Goal: Task Accomplishment & Management: Complete application form

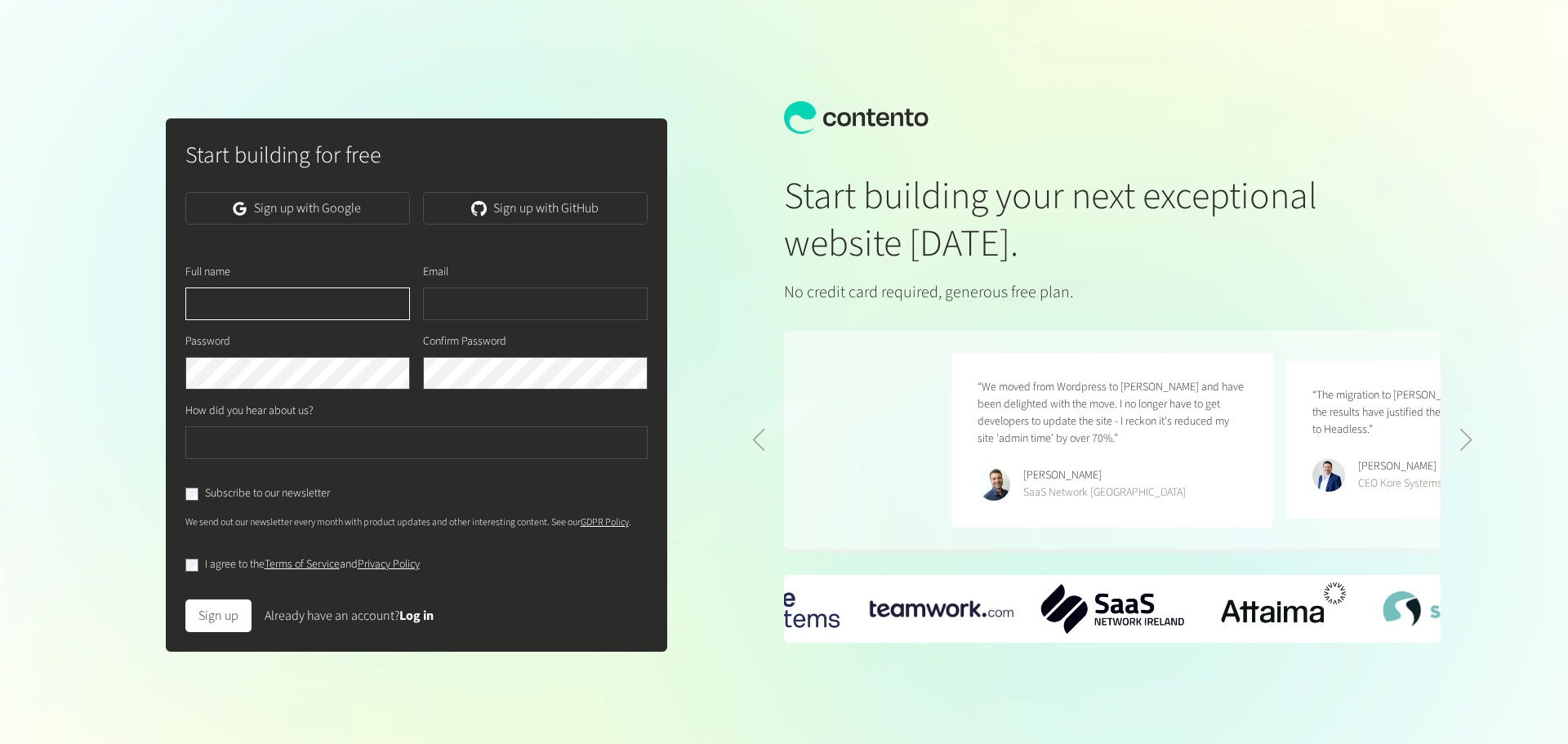
scroll to position [0, 670]
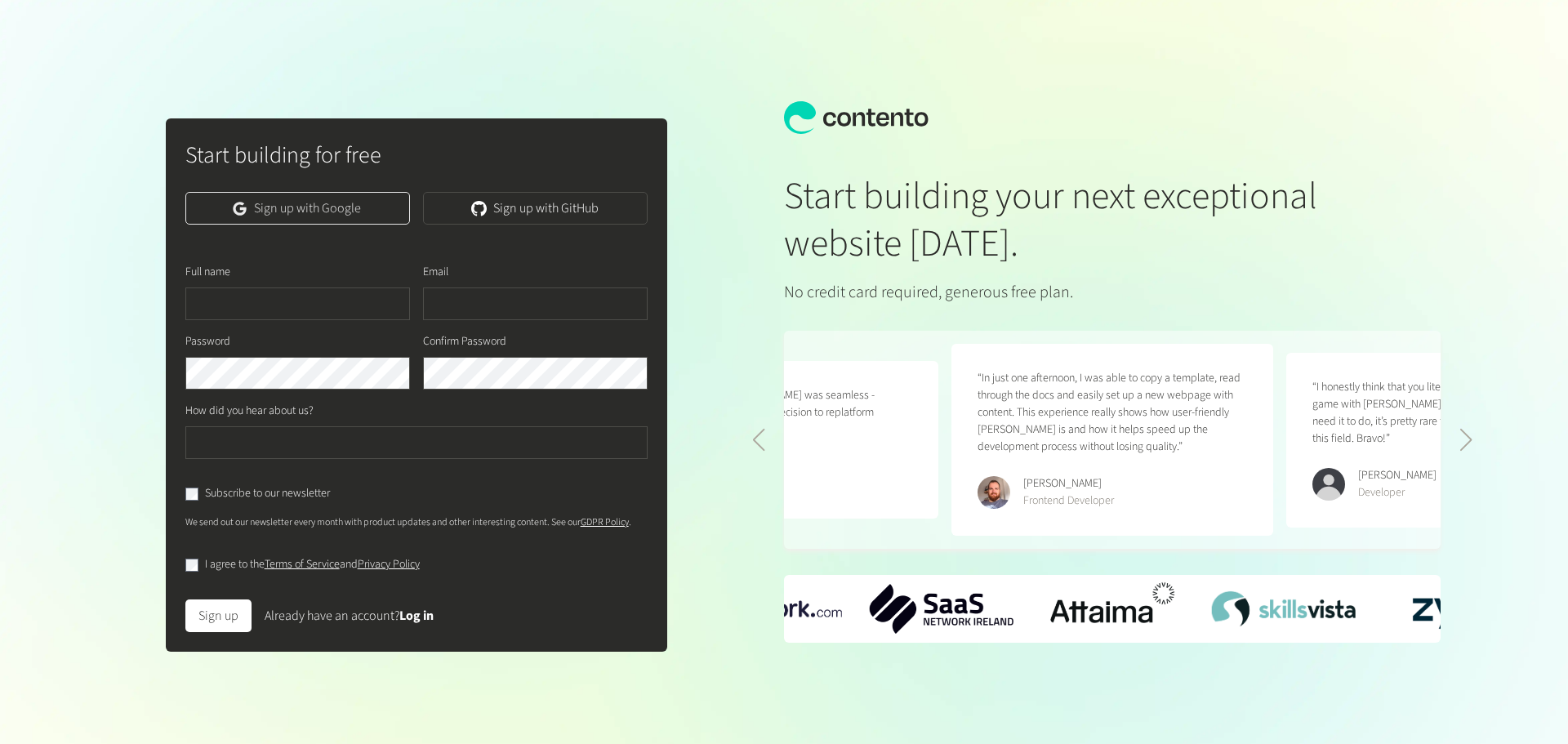
click at [374, 208] on link "Sign up with Google" at bounding box center [298, 208] width 224 height 33
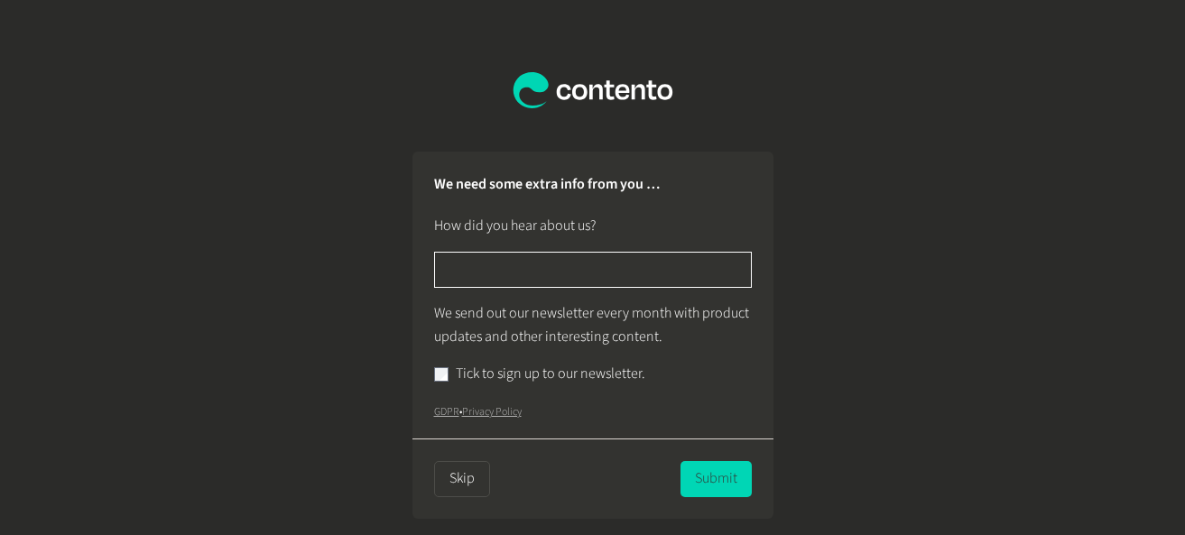
click at [640, 267] on input "text" at bounding box center [593, 270] width 318 height 36
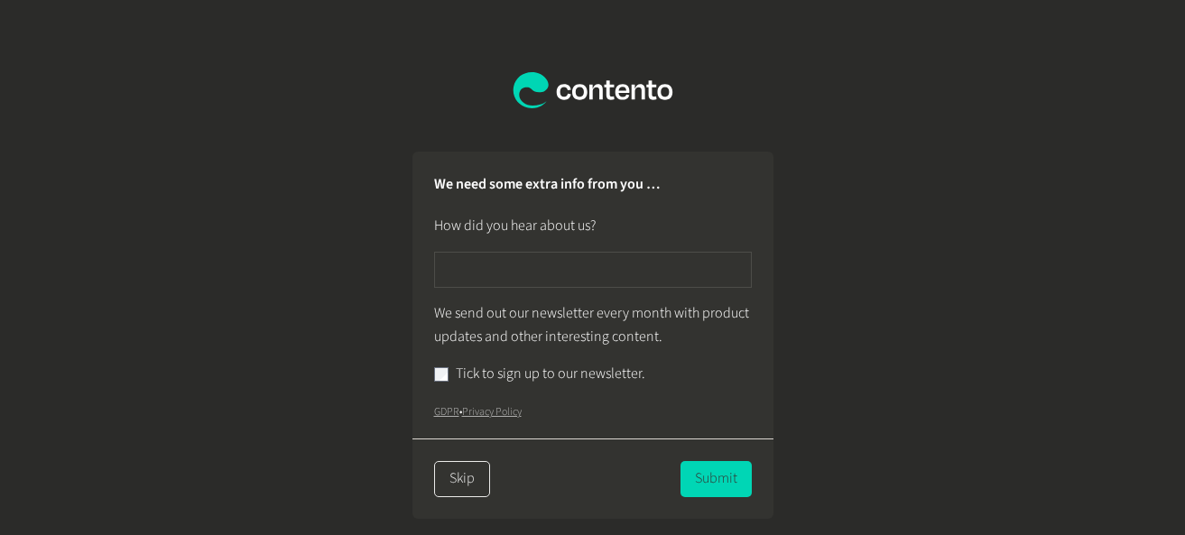
click at [467, 479] on button "Skip" at bounding box center [462, 479] width 56 height 36
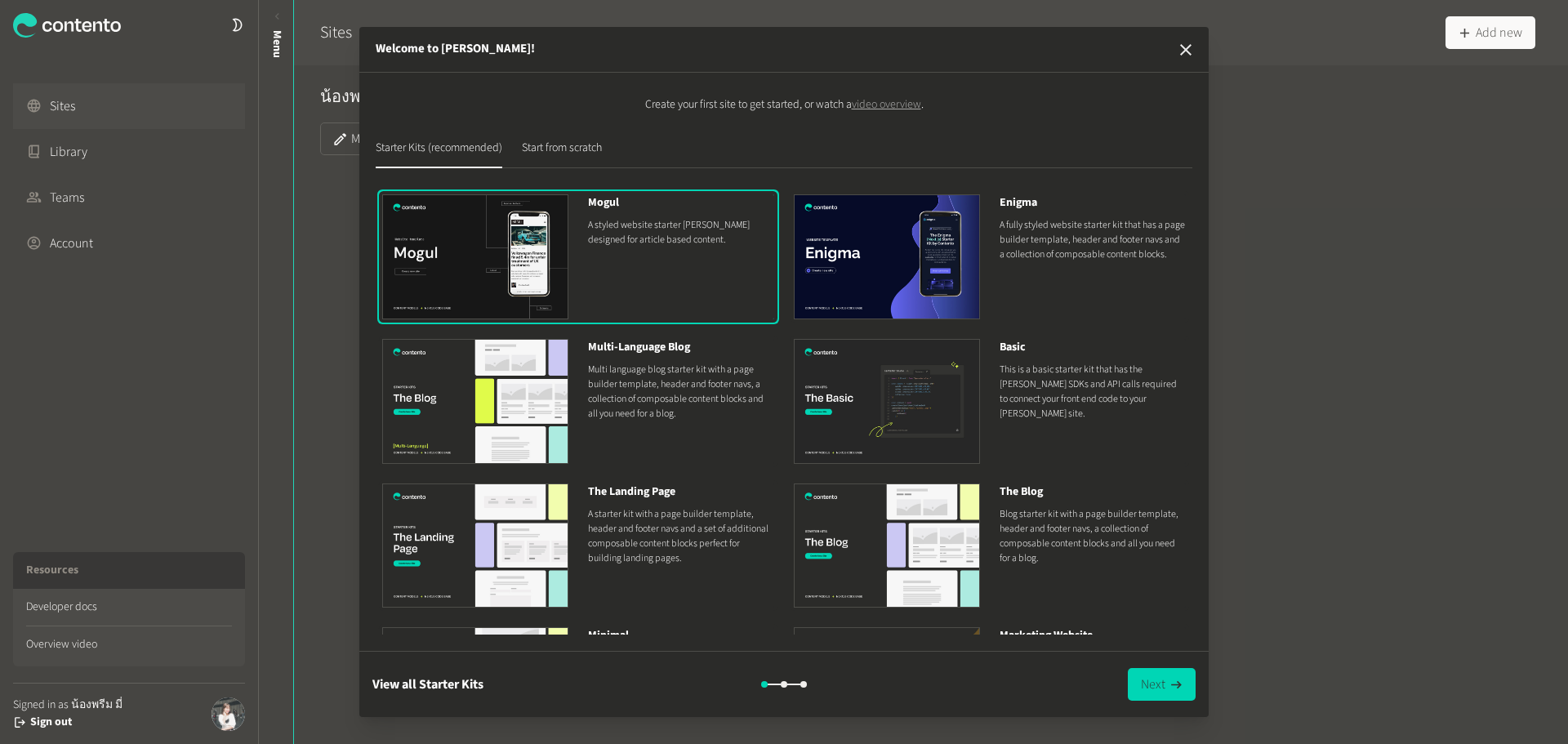
click at [1079, 40] on icon "button" at bounding box center [1185, 50] width 20 height 20
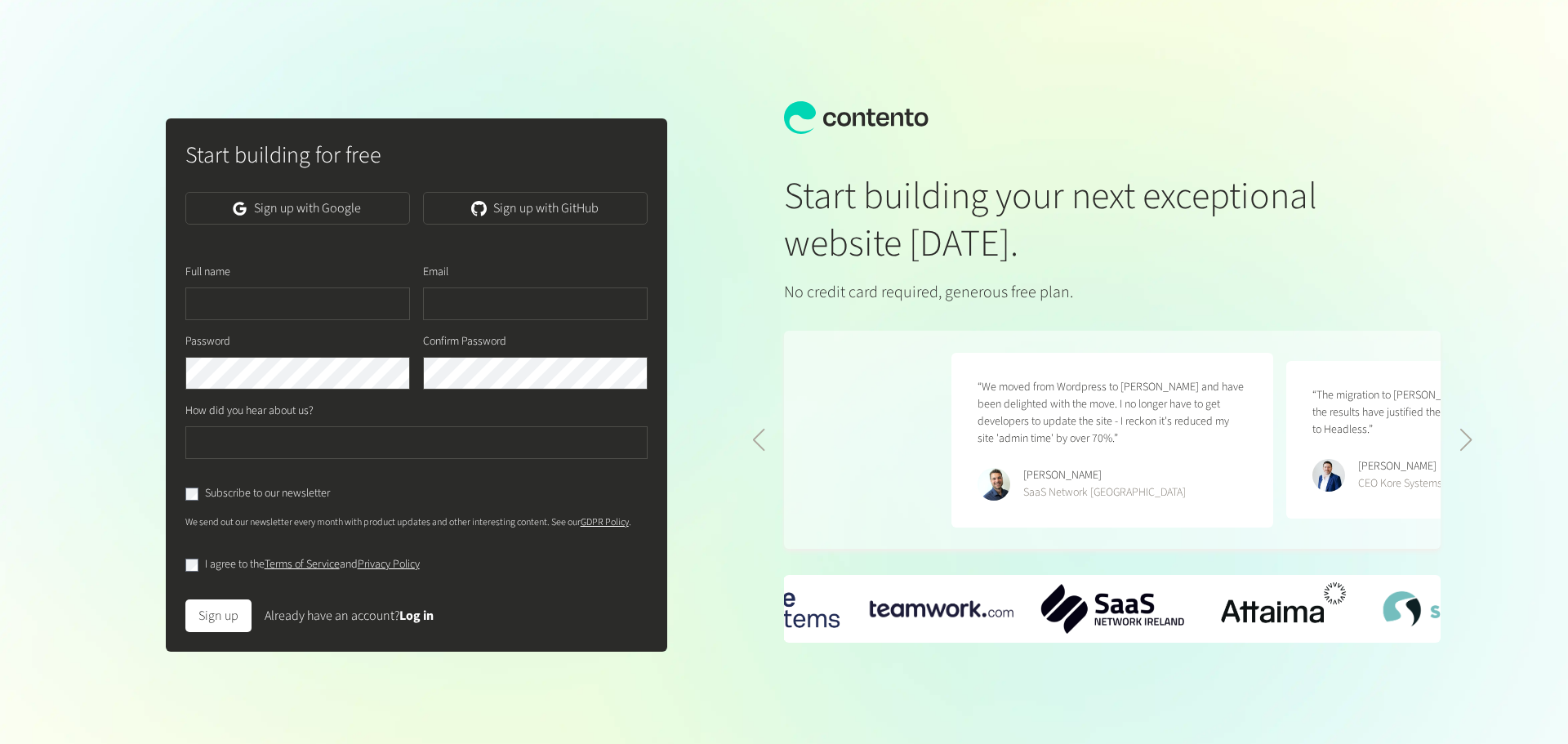
scroll to position [0, 670]
